Goal: Task Accomplishment & Management: Use online tool/utility

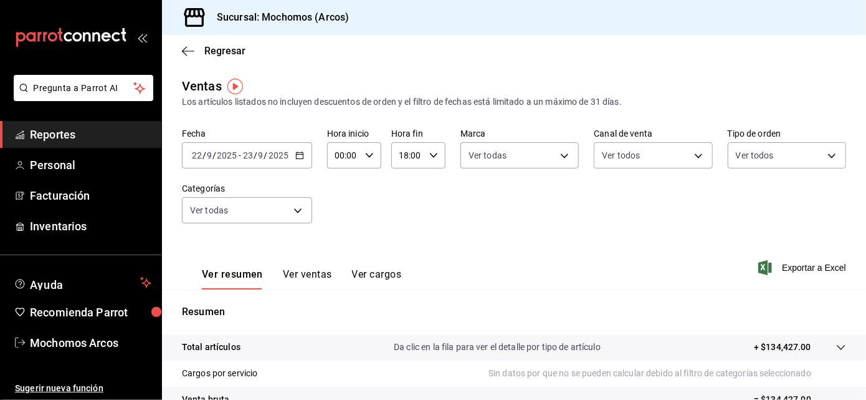
click at [131, 127] on span "Reportes" at bounding box center [91, 134] width 122 height 17
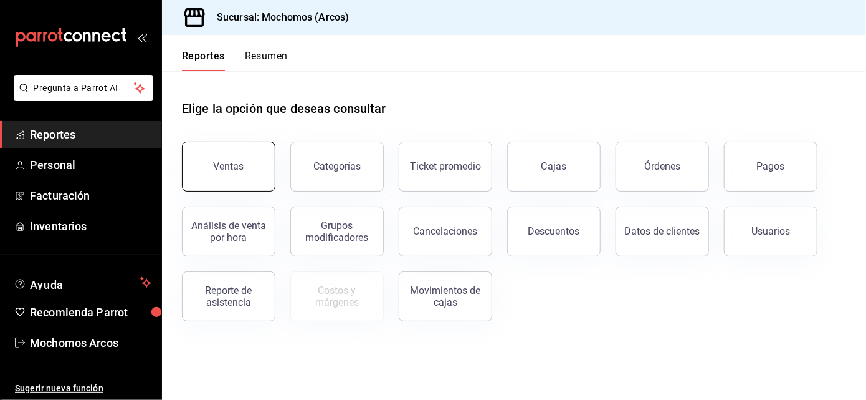
click at [224, 147] on button "Ventas" at bounding box center [229, 167] width 94 height 50
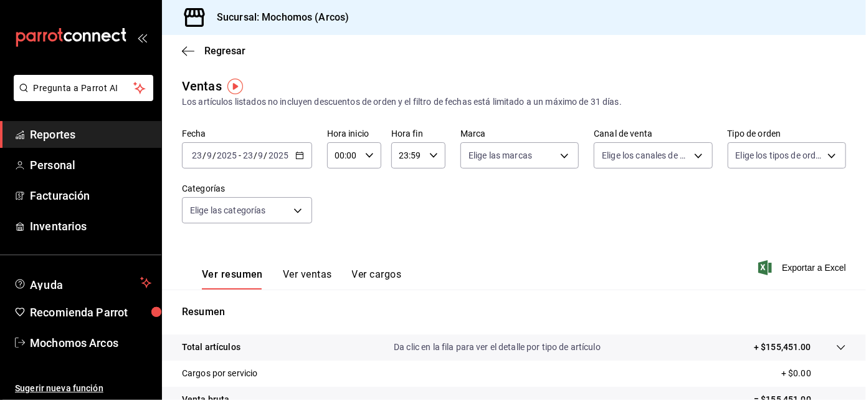
drag, startPoint x: 224, startPoint y: 147, endPoint x: 294, endPoint y: 159, distance: 70.8
click at [294, 159] on div "[DATE] [DATE] - [DATE] [DATE]" at bounding box center [247, 155] width 130 height 26
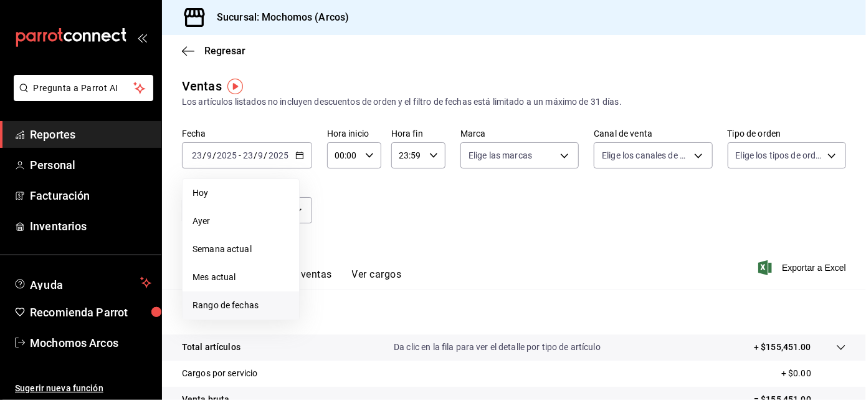
click at [238, 304] on span "Rango de fechas" at bounding box center [241, 305] width 97 height 13
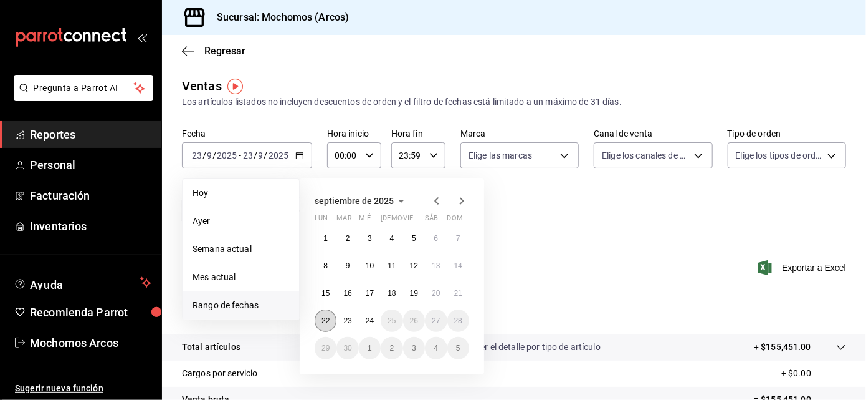
click at [324, 322] on abbr "22" at bounding box center [326, 320] width 8 height 9
click at [373, 321] on abbr "24" at bounding box center [370, 320] width 8 height 9
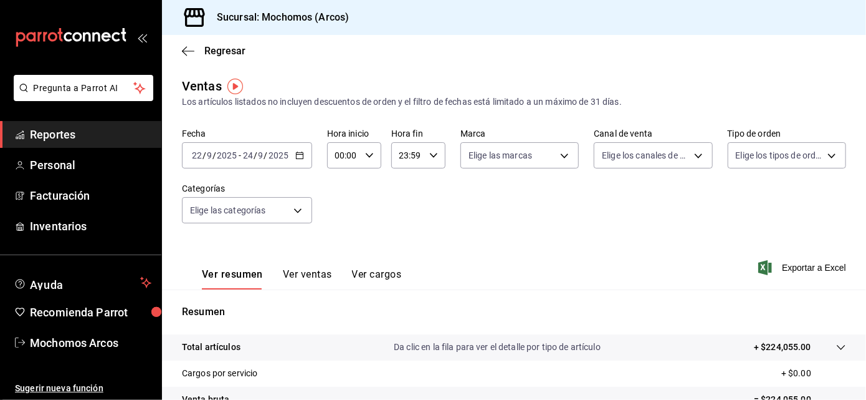
click at [434, 151] on div "23:59 Hora fin" at bounding box center [418, 155] width 54 height 26
click at [403, 254] on button "23" at bounding box center [402, 266] width 22 height 25
click at [403, 240] on span "05" at bounding box center [402, 245] width 7 height 10
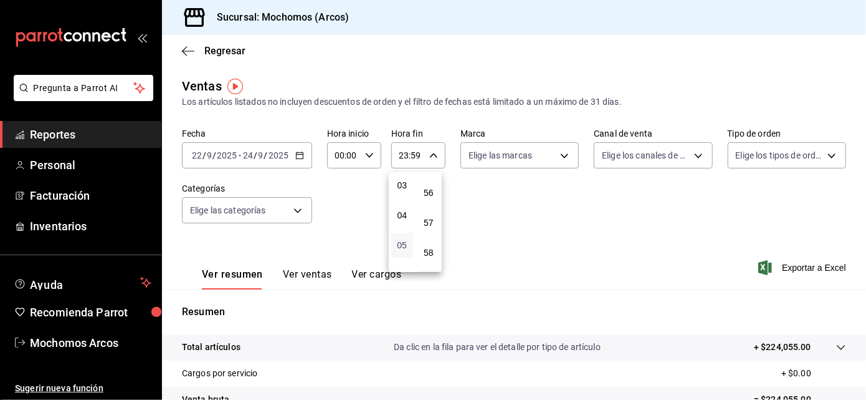
type input "05:59"
click at [431, 218] on span "57" at bounding box center [429, 223] width 7 height 10
click at [428, 185] on span "00" at bounding box center [429, 187] width 7 height 10
type input "05:00"
click at [555, 153] on div at bounding box center [433, 200] width 866 height 400
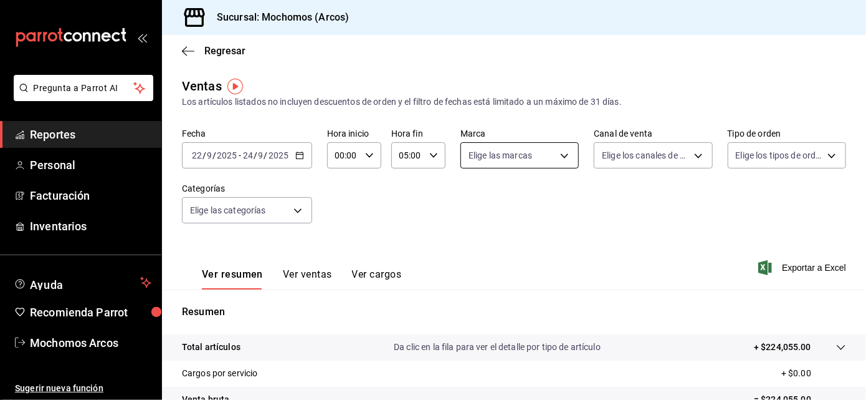
click at [559, 154] on body "Pregunta a Parrot AI Reportes Personal Facturación Inventarios Ayuda Recomienda…" at bounding box center [433, 200] width 866 height 400
click at [526, 201] on span "Ver todas" at bounding box center [511, 203] width 38 height 13
type input "dd36a3dd-8c35-4563-bc3a-0ae6137ce787"
checkbox input "true"
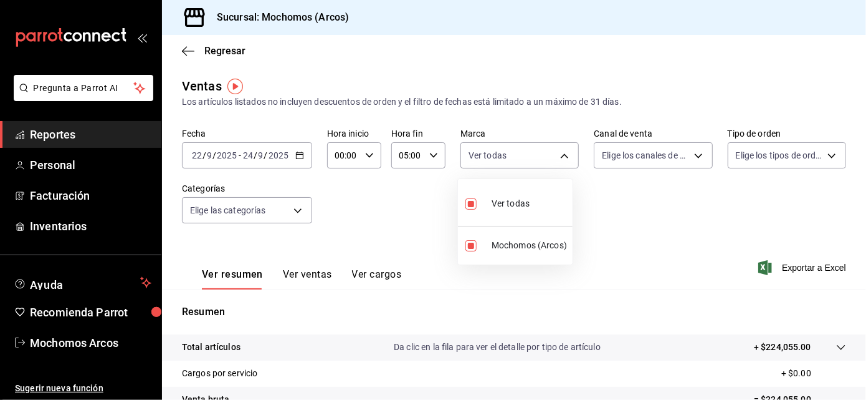
click at [689, 154] on div at bounding box center [433, 200] width 866 height 400
click at [689, 154] on body "Pregunta a Parrot AI Reportes Personal Facturación Inventarios Ayuda Recomienda…" at bounding box center [433, 200] width 866 height 400
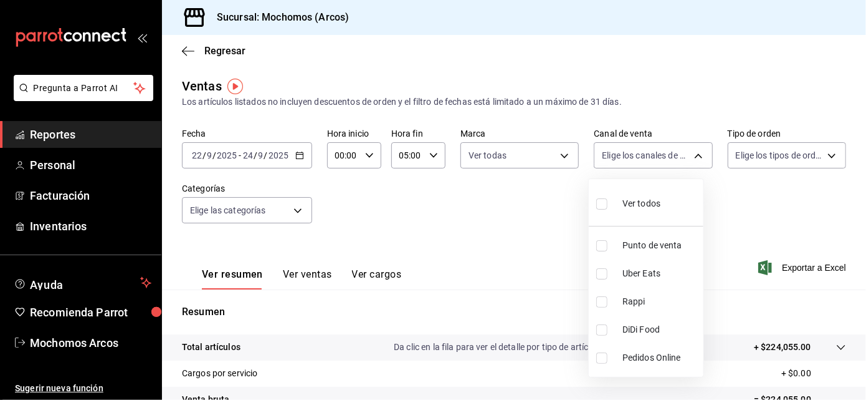
click at [658, 199] on span "Ver todos" at bounding box center [642, 203] width 38 height 13
type input "PARROT,UBER_EATS,RAPPI,DIDI_FOOD,ONLINE"
checkbox input "true"
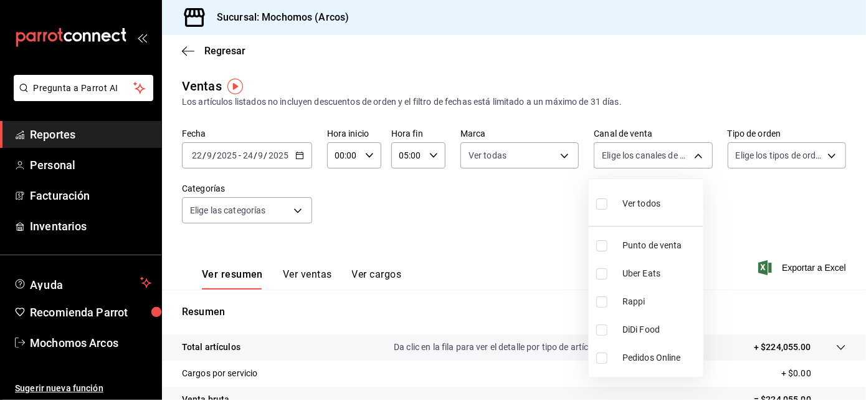
checkbox input "true"
click at [822, 153] on div at bounding box center [433, 200] width 866 height 400
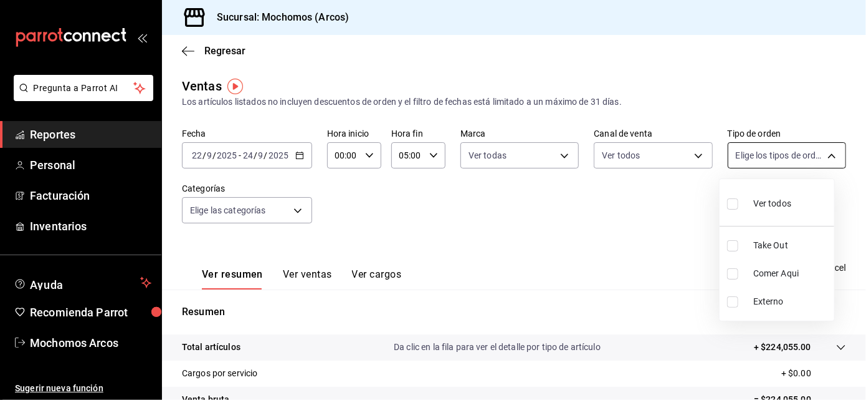
click at [822, 154] on body "Pregunta a Parrot AI Reportes Personal Facturación Inventarios Ayuda Recomienda…" at bounding box center [433, 200] width 866 height 400
click at [764, 204] on span "Ver todos" at bounding box center [773, 203] width 38 height 13
type input "c6b8ee8d-4955-4723-bae1-372b147e207b,27be71f3-ce18-4cfa-bd3b-e966efc6a73f,EXTER…"
checkbox input "true"
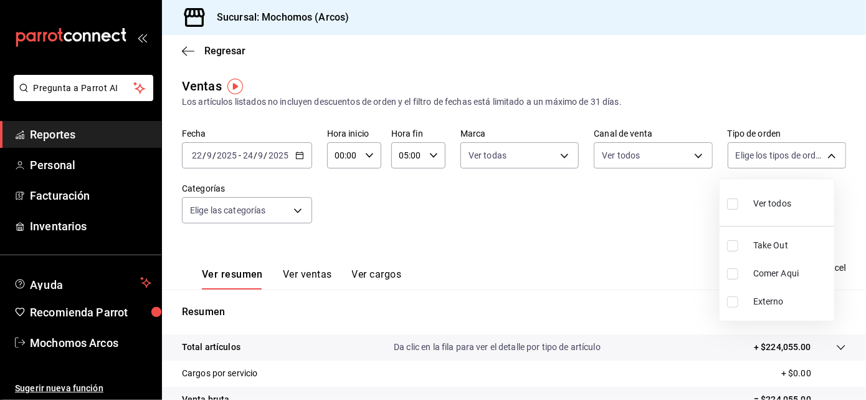
checkbox input "true"
click at [296, 216] on div at bounding box center [433, 200] width 866 height 400
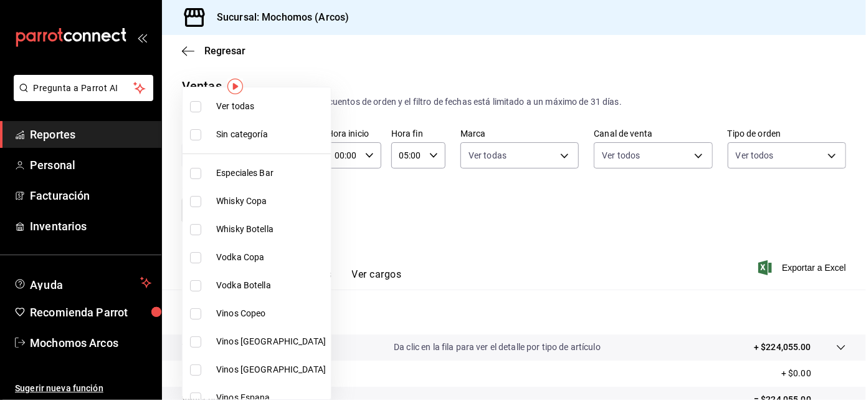
click at [296, 211] on body "Pregunta a Parrot AI Reportes Personal Facturación Inventarios Ayuda Recomienda…" at bounding box center [433, 200] width 866 height 400
click at [244, 101] on span "Ver todas" at bounding box center [271, 106] width 110 height 13
type input "7597c5c0-c189-439a-a9b1-46cc8ee7ac78,78dcea9d-0226-4a72-8dbe-4ec0b47d6941,3e6ec…"
checkbox input "true"
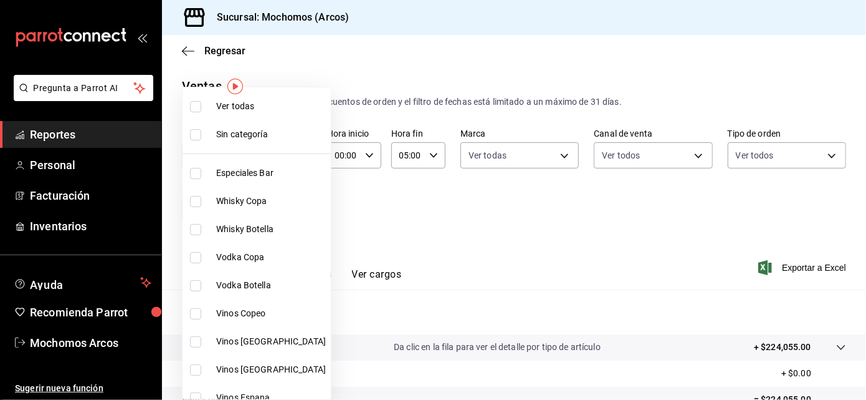
checkbox input "true"
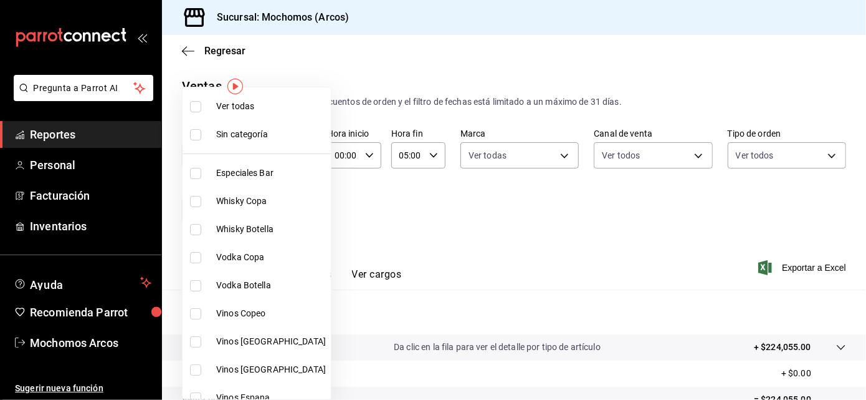
checkbox input "true"
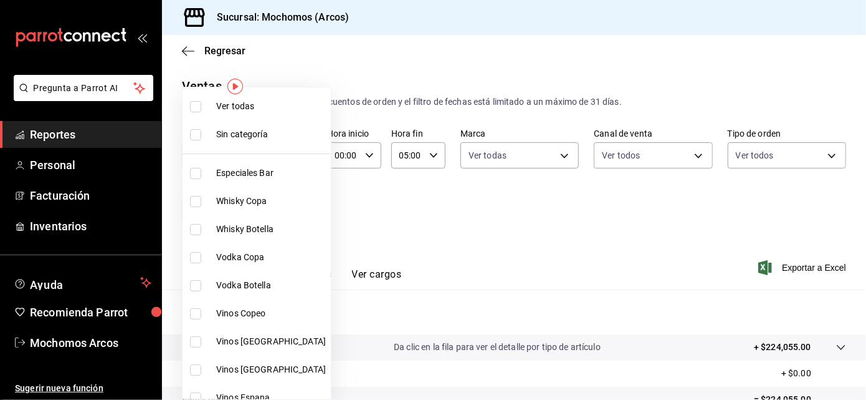
checkbox input "true"
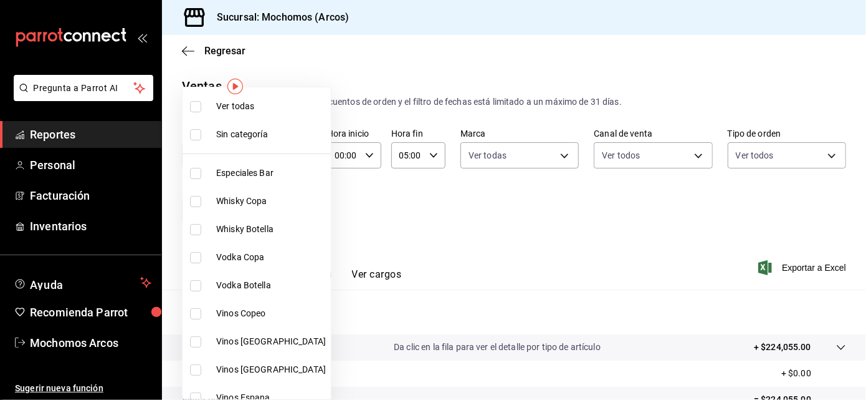
checkbox input "true"
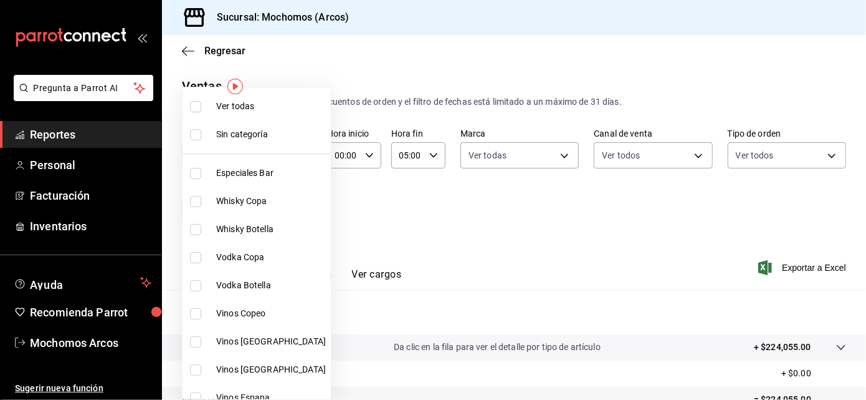
checkbox input "true"
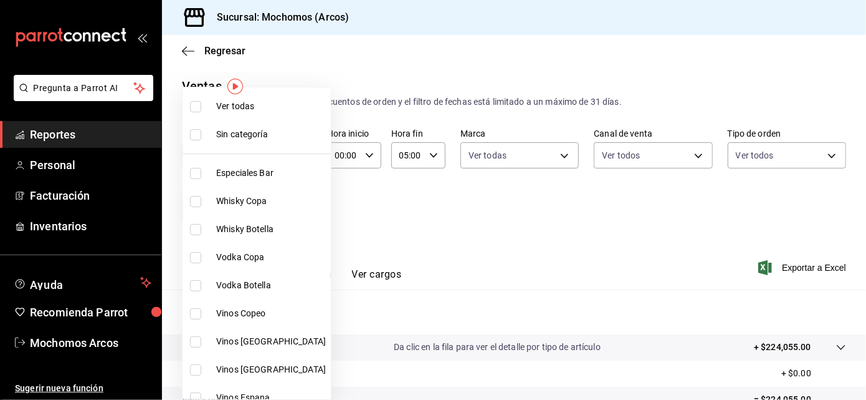
checkbox input "true"
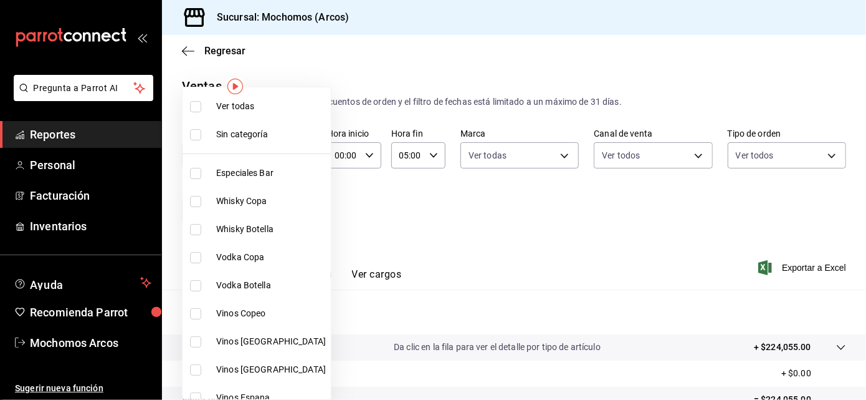
checkbox input "true"
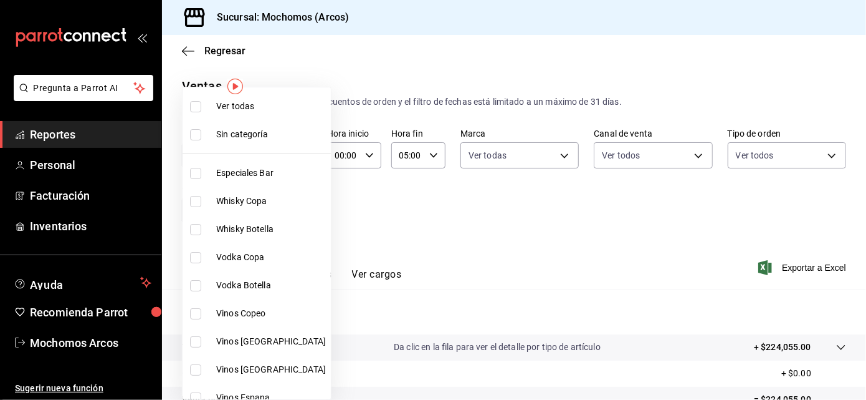
checkbox input "true"
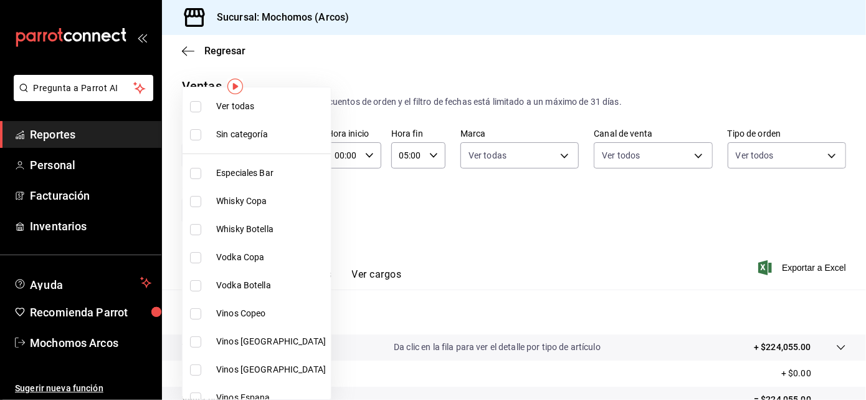
checkbox input "true"
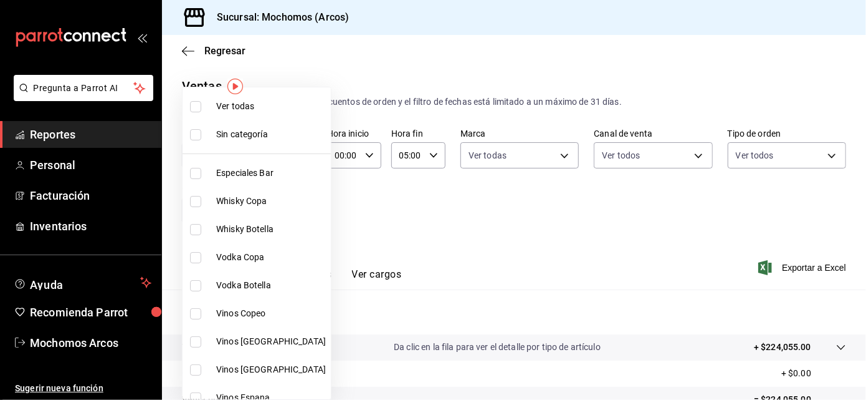
checkbox input "true"
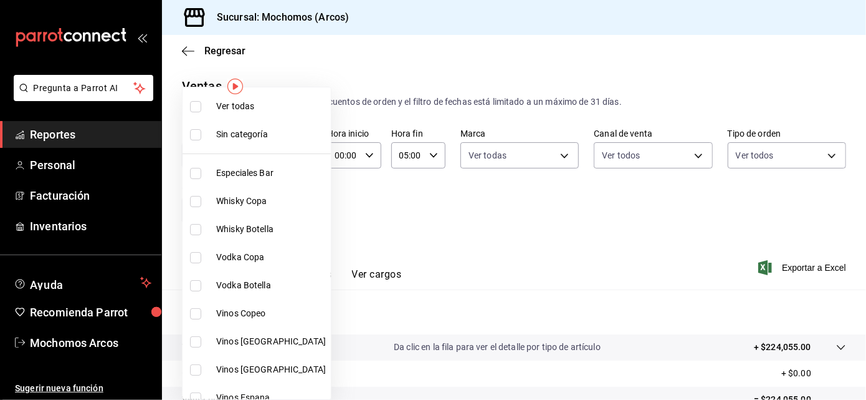
checkbox input "true"
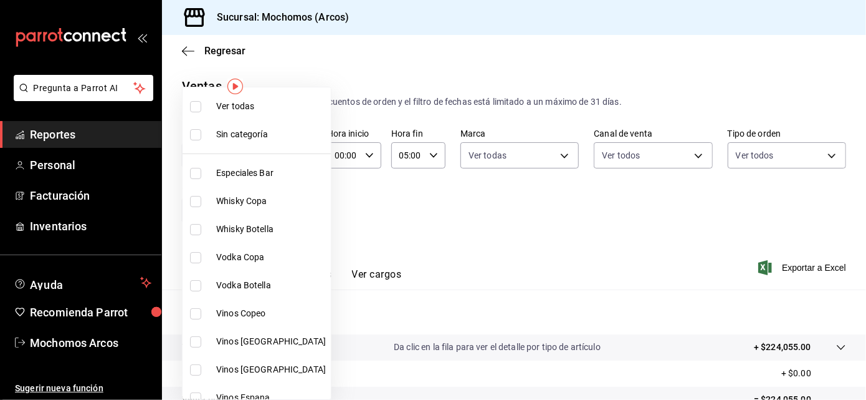
checkbox input "true"
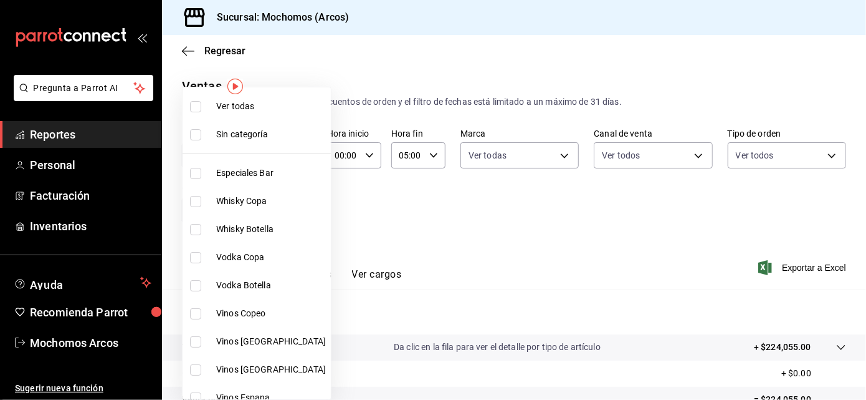
checkbox input "true"
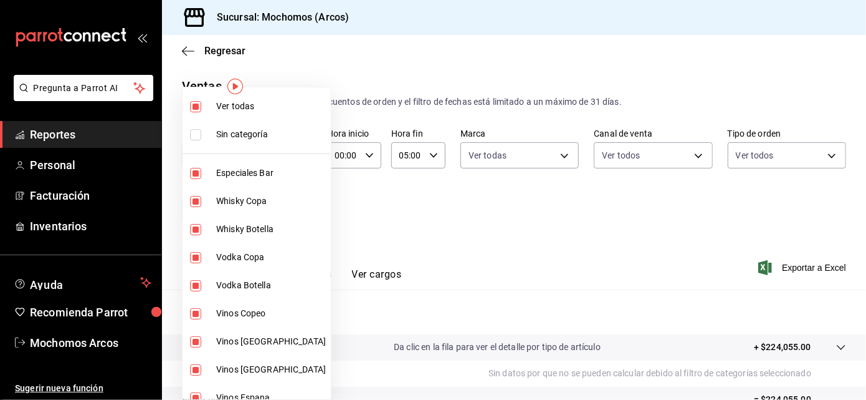
click at [487, 217] on div at bounding box center [433, 200] width 866 height 400
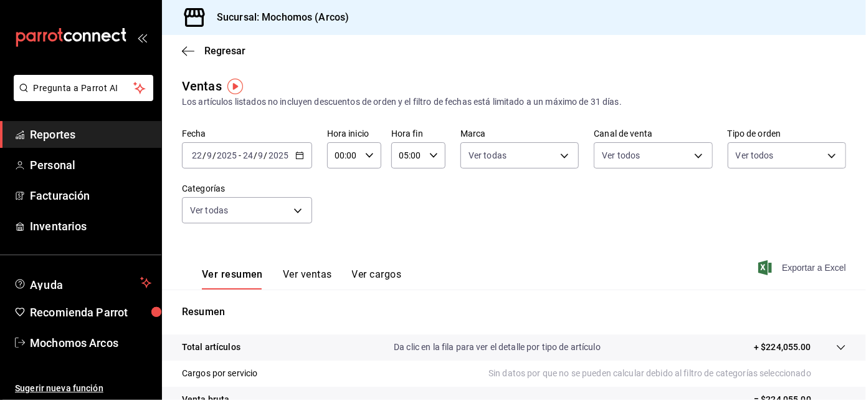
click at [797, 270] on span "Exportar a Excel" at bounding box center [803, 267] width 85 height 15
click at [797, 270] on div "Exportar a Excel" at bounding box center [803, 267] width 85 height 15
click at [762, 261] on span "Exportar a Excel" at bounding box center [803, 267] width 85 height 15
